Goal: Use online tool/utility: Utilize a website feature to perform a specific function

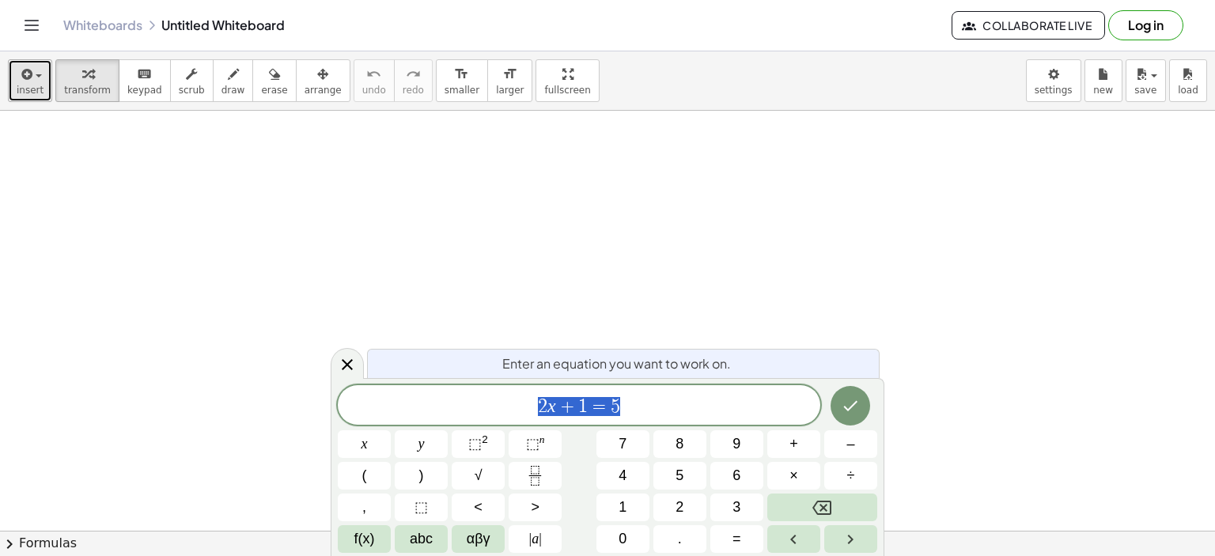
click at [35, 80] on div "button" at bounding box center [30, 73] width 27 height 19
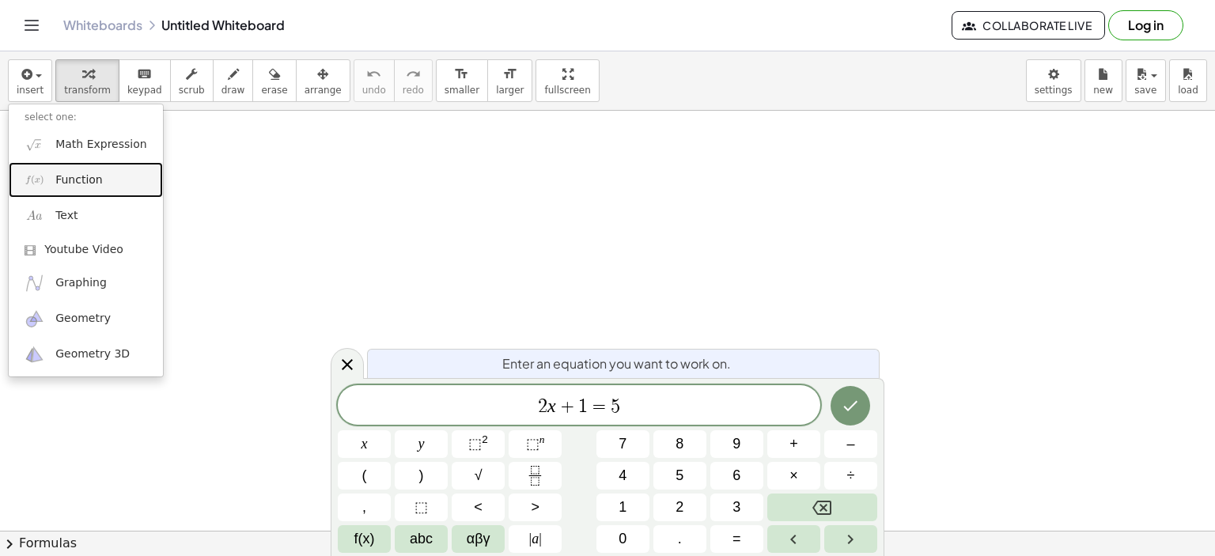
click at [66, 177] on span "Function" at bounding box center [78, 180] width 47 height 16
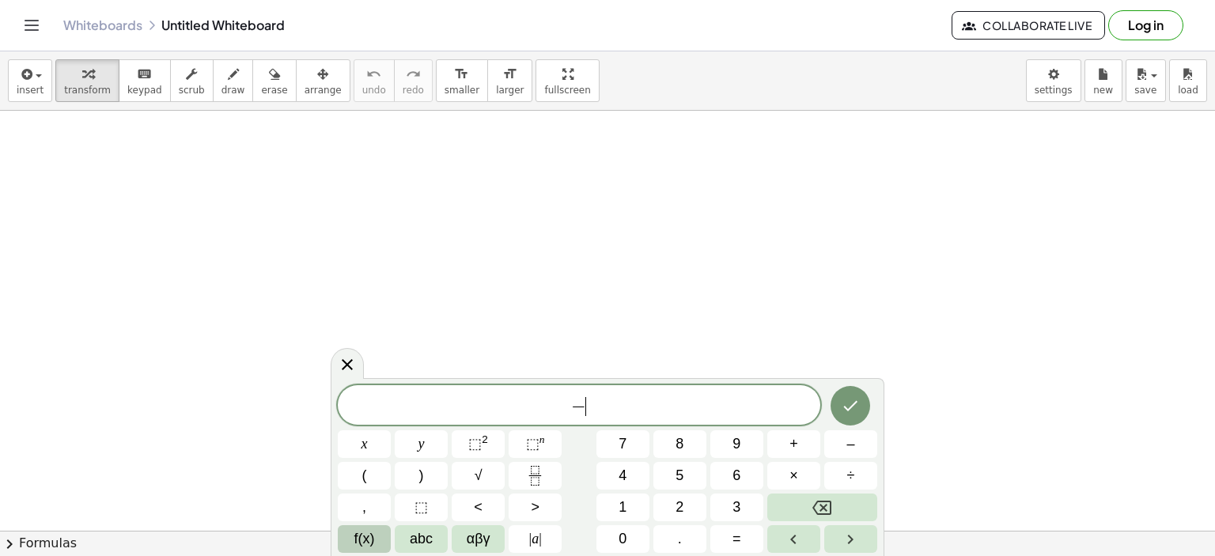
click at [359, 534] on span "f(x)" at bounding box center [364, 538] width 21 height 21
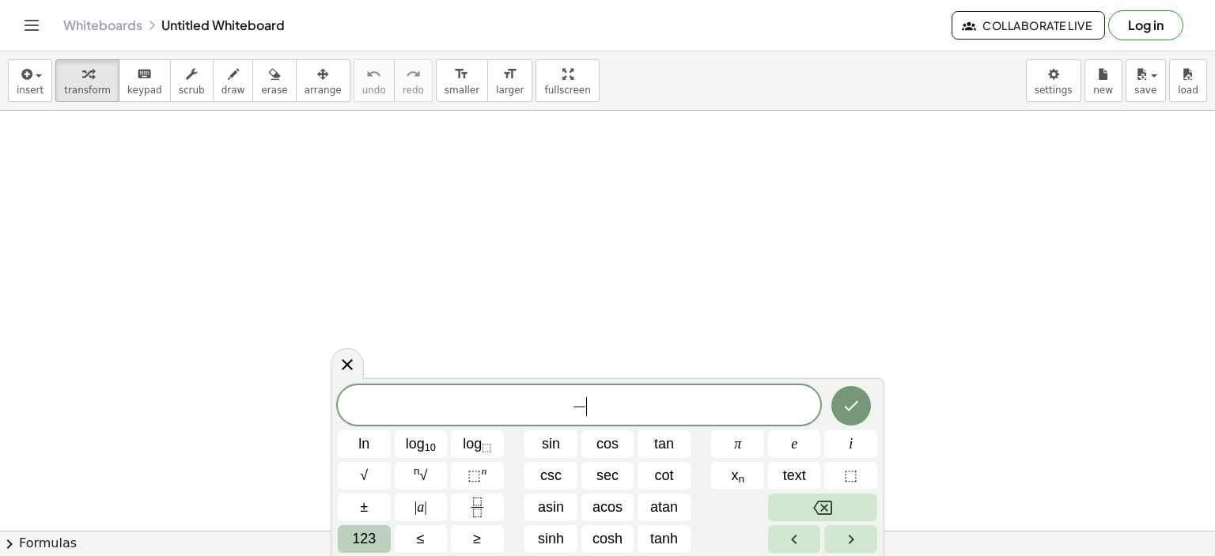
click at [361, 534] on span "123" at bounding box center [364, 538] width 24 height 21
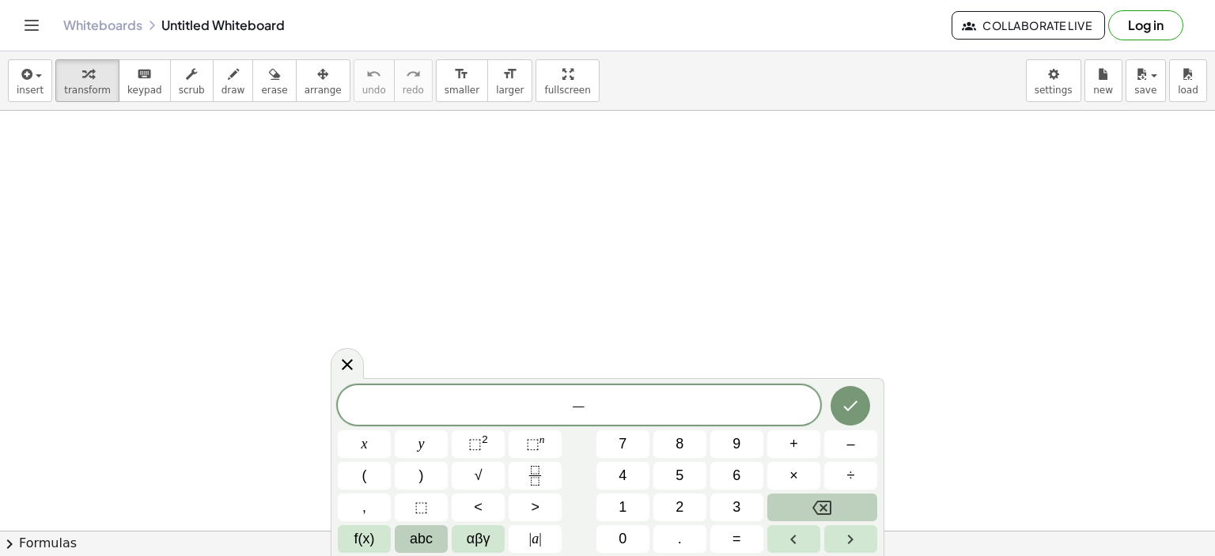
click at [427, 543] on span "abc" at bounding box center [421, 538] width 23 height 21
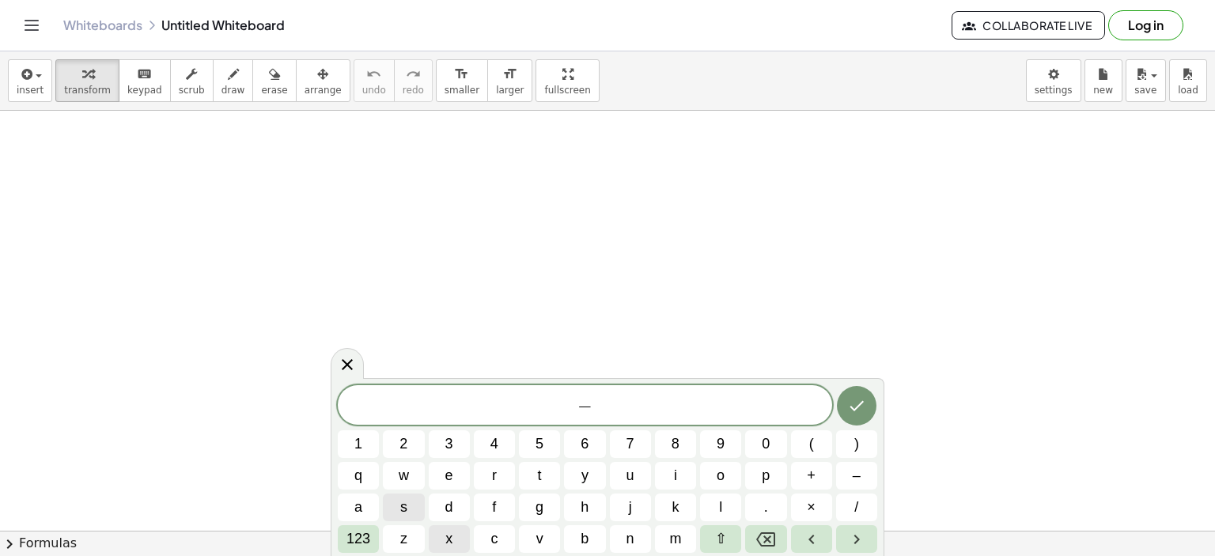
click at [445, 539] on span "x" at bounding box center [448, 538] width 7 height 21
click at [851, 471] on button "–" at bounding box center [856, 476] width 41 height 28
click at [373, 443] on button "1" at bounding box center [358, 444] width 41 height 28
click at [869, 413] on button "Done" at bounding box center [857, 406] width 40 height 40
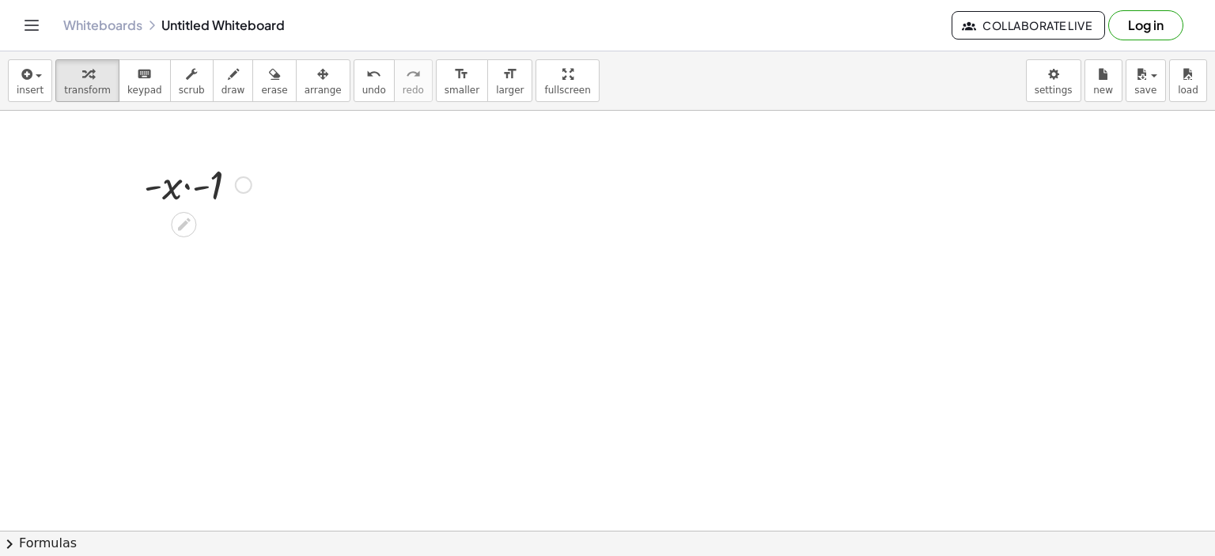
click at [204, 191] on div at bounding box center [197, 184] width 123 height 54
click at [26, 90] on span "insert" at bounding box center [30, 90] width 27 height 11
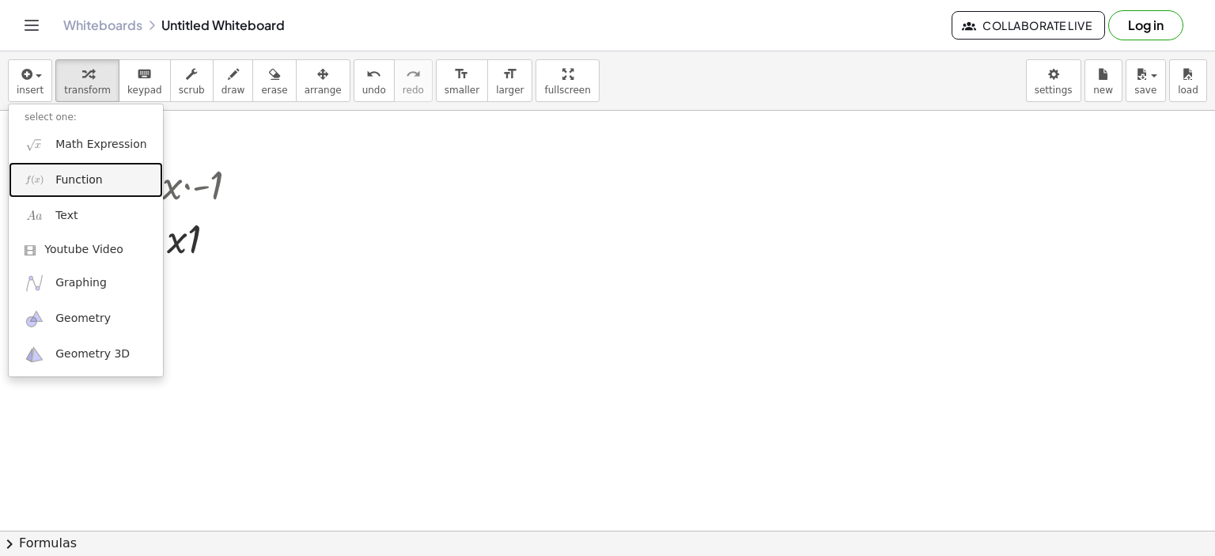
click at [68, 179] on span "Function" at bounding box center [78, 180] width 47 height 16
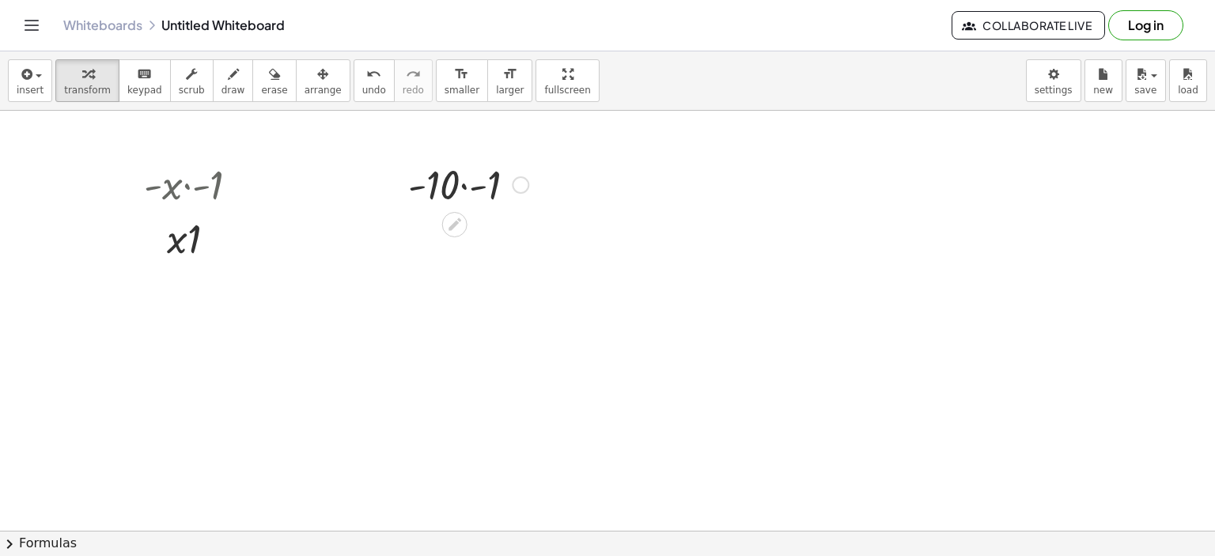
click at [466, 191] on div at bounding box center [468, 184] width 136 height 54
